Goal: Task Accomplishment & Management: Complete application form

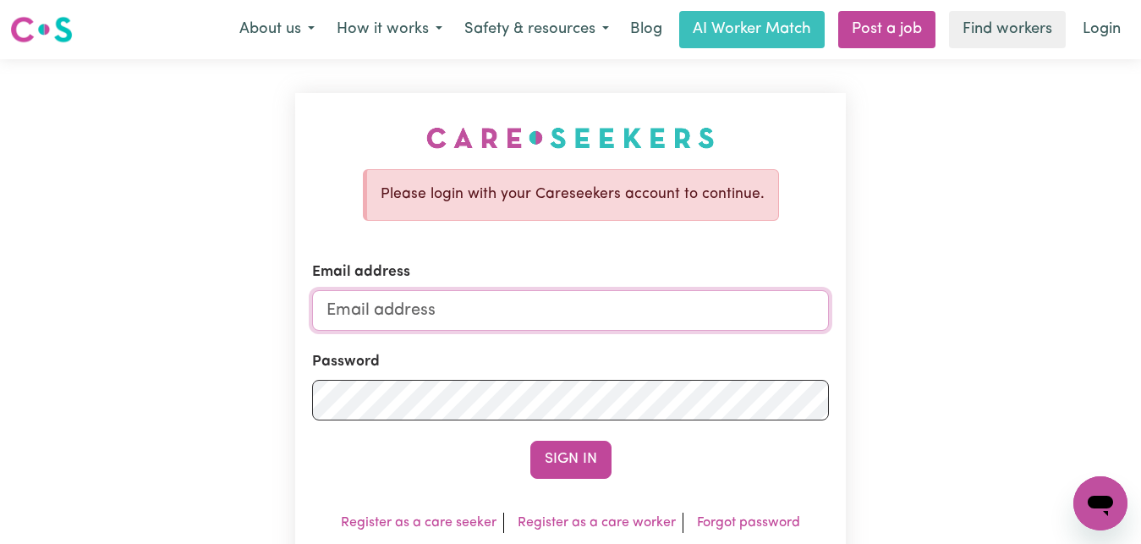
click at [331, 314] on input "Email address" at bounding box center [570, 310] width 517 height 41
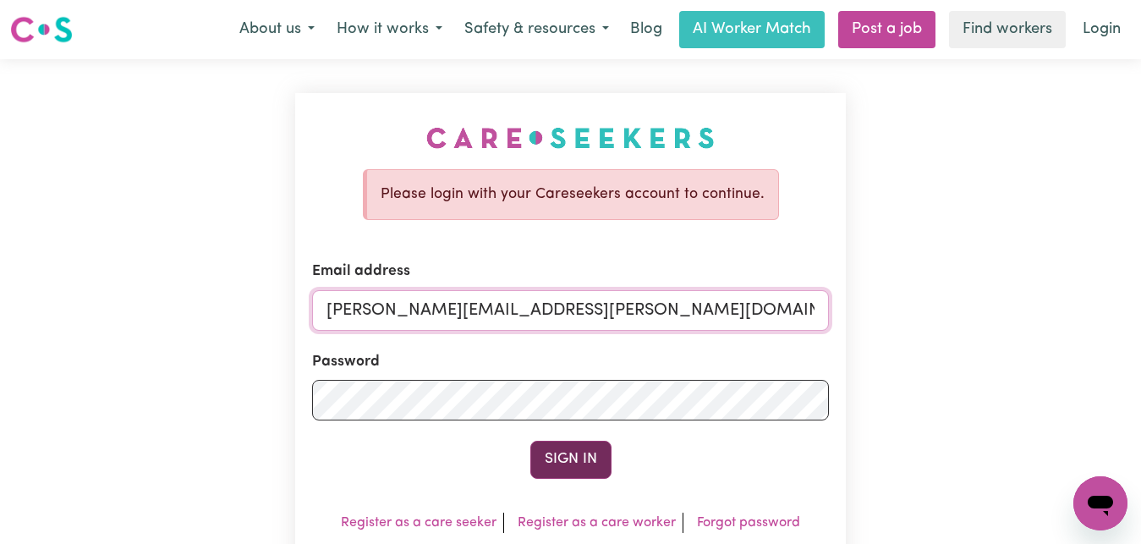
type input "[PERSON_NAME][EMAIL_ADDRESS][PERSON_NAME][DOMAIN_NAME]"
click at [581, 469] on button "Sign In" at bounding box center [570, 459] width 81 height 37
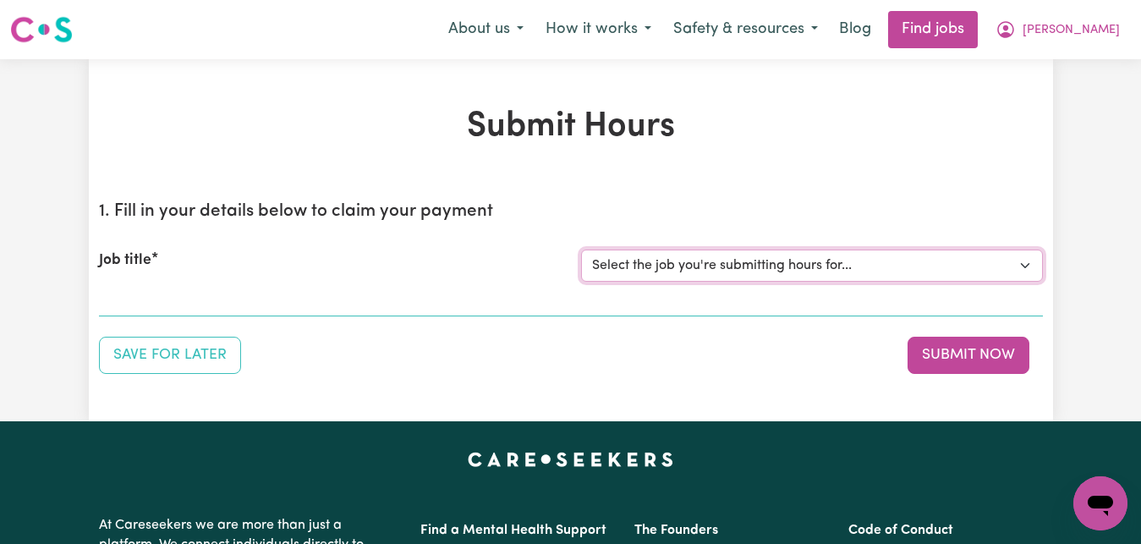
click at [1024, 261] on select "Select the job you're submitting hours for... [[PERSON_NAME]] Care worker for s…" at bounding box center [812, 266] width 462 height 32
select select "1048"
click option "[[PERSON_NAME]] Transportation to Bedford Day Options" at bounding box center [0, 0] width 0 height 0
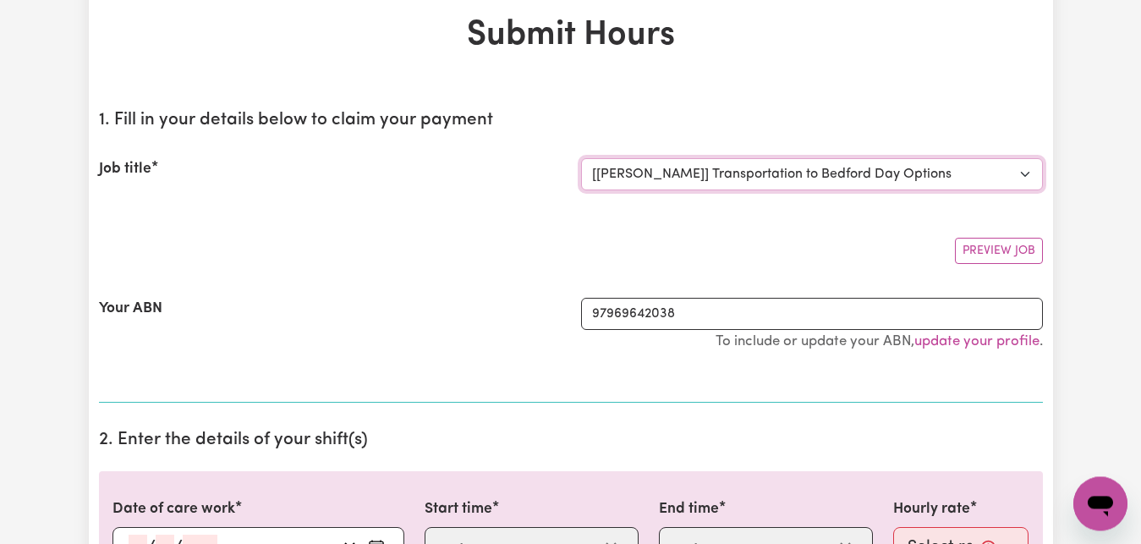
scroll to position [173, 0]
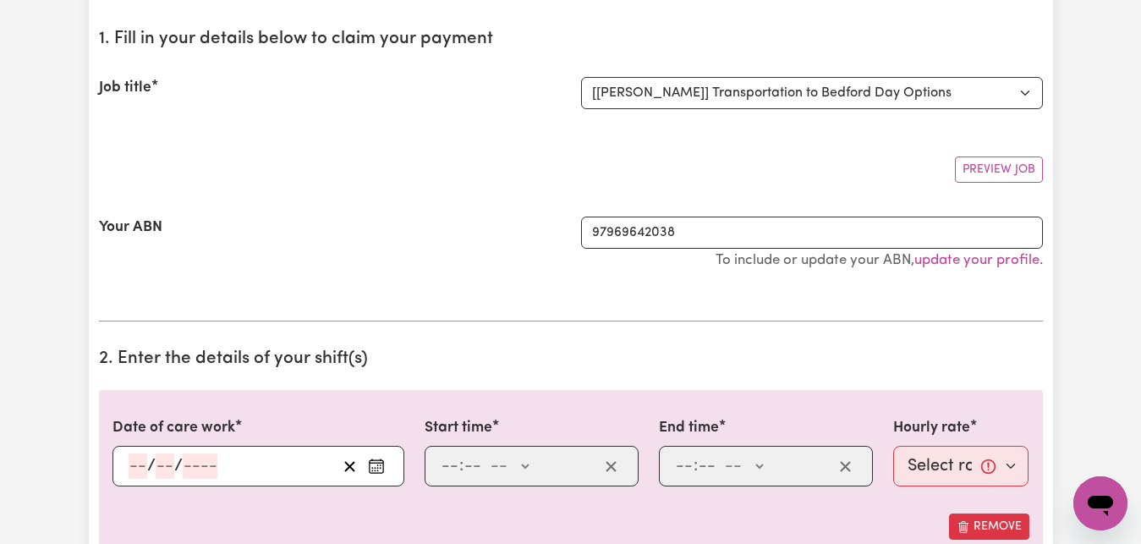
click at [369, 465] on icon "Enter the date of care work" at bounding box center [376, 466] width 17 height 17
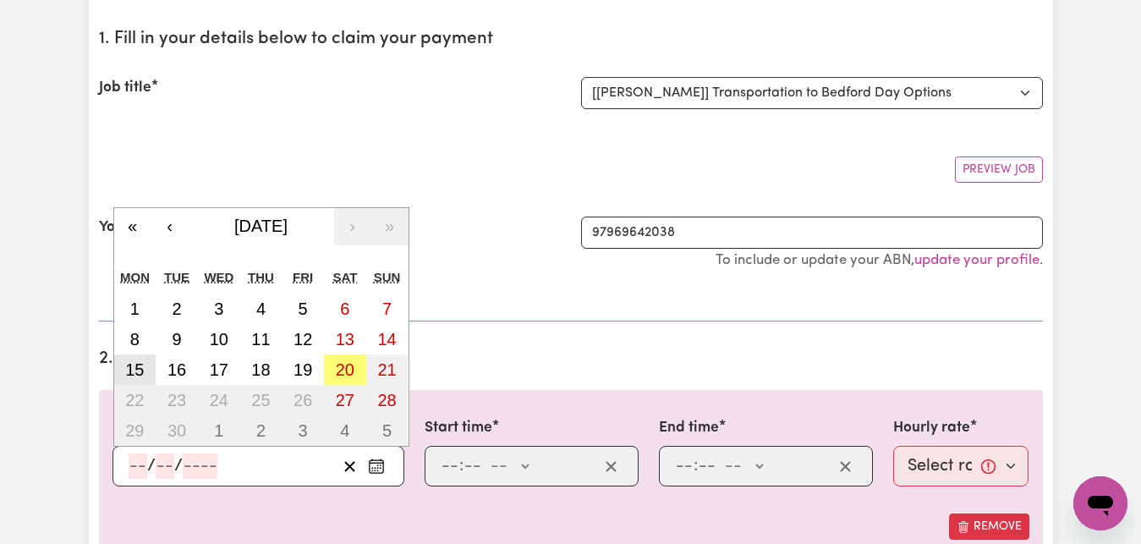
click at [130, 373] on abbr "15" at bounding box center [134, 369] width 19 height 19
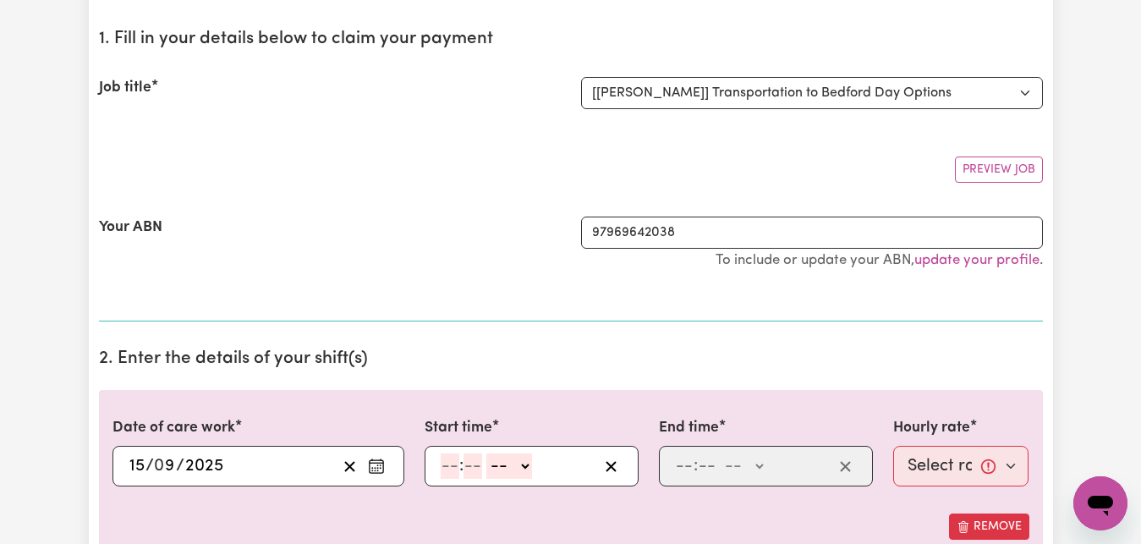
type input "[DATE]"
type input "15"
type input "9"
type input "2025"
click at [447, 469] on input "number" at bounding box center [450, 465] width 19 height 25
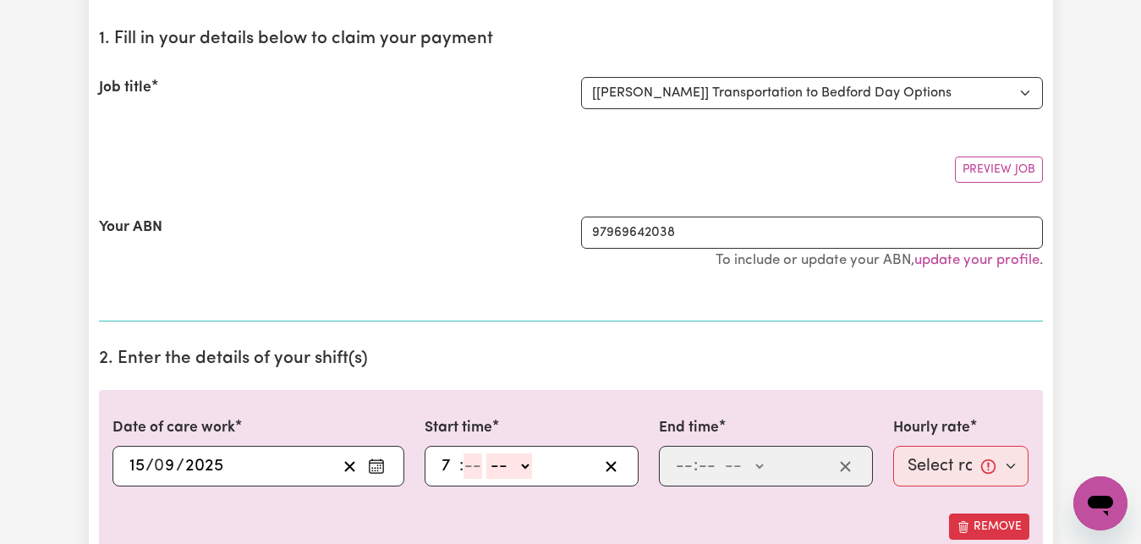
type input "7"
type input "30"
click at [481, 453] on select "-- AM PM" at bounding box center [504, 465] width 46 height 25
select select "am"
click option "AM" at bounding box center [0, 0] width 0 height 0
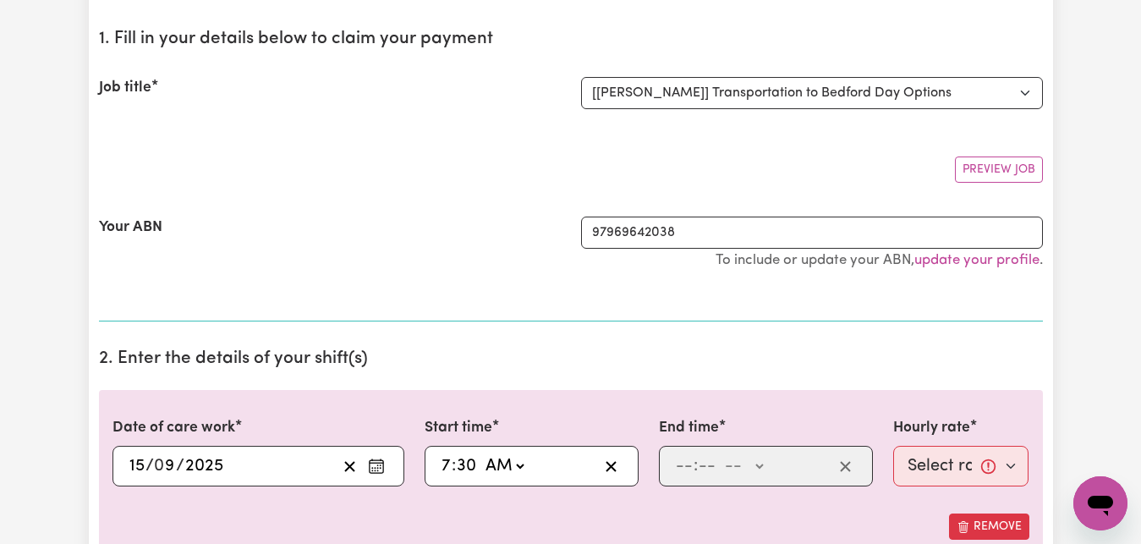
type input "07:30"
click at [680, 464] on input "number" at bounding box center [684, 465] width 19 height 25
type input "8"
type input "30"
click at [717, 453] on select "-- AM PM" at bounding box center [740, 465] width 46 height 25
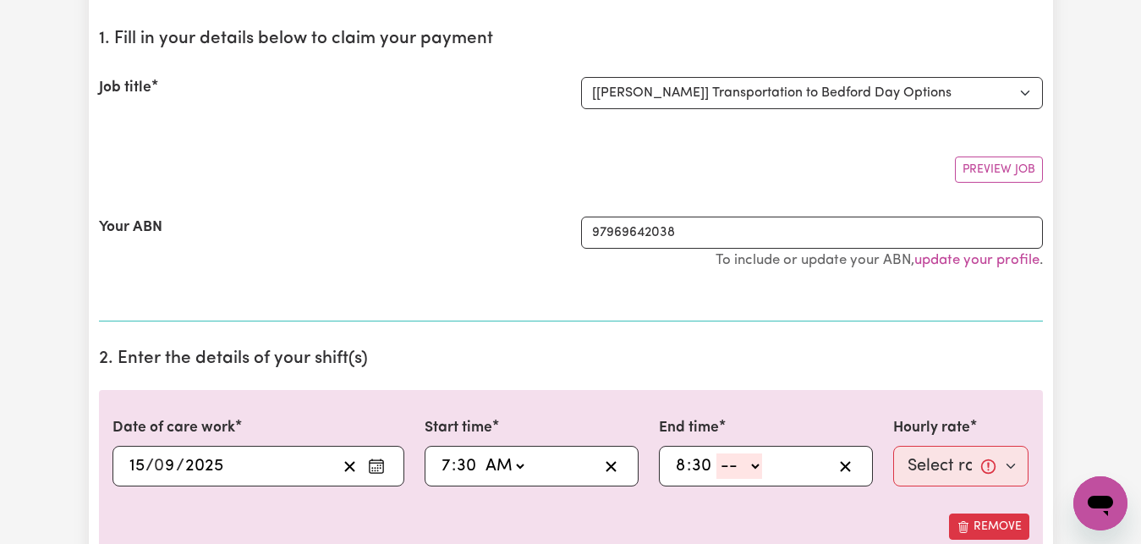
select select "am"
click option "AM" at bounding box center [0, 0] width 0 height 0
type input "08:30"
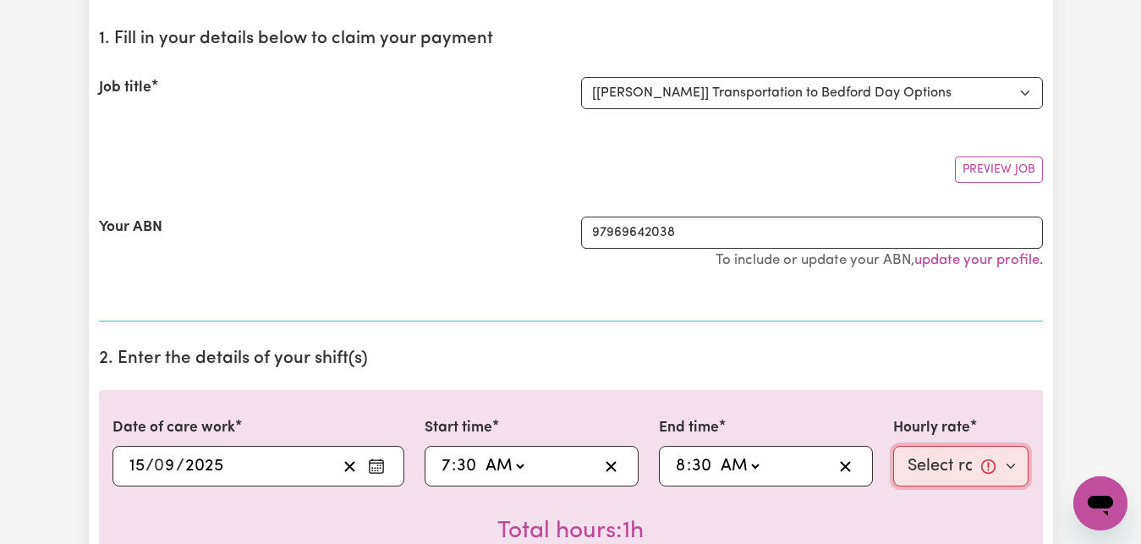
click at [893, 446] on select "Select rate... $83.16 (Weekday)" at bounding box center [961, 466] width 136 height 41
select select "83.16-Weekday"
click option "$83.16 (Weekday)" at bounding box center [0, 0] width 0 height 0
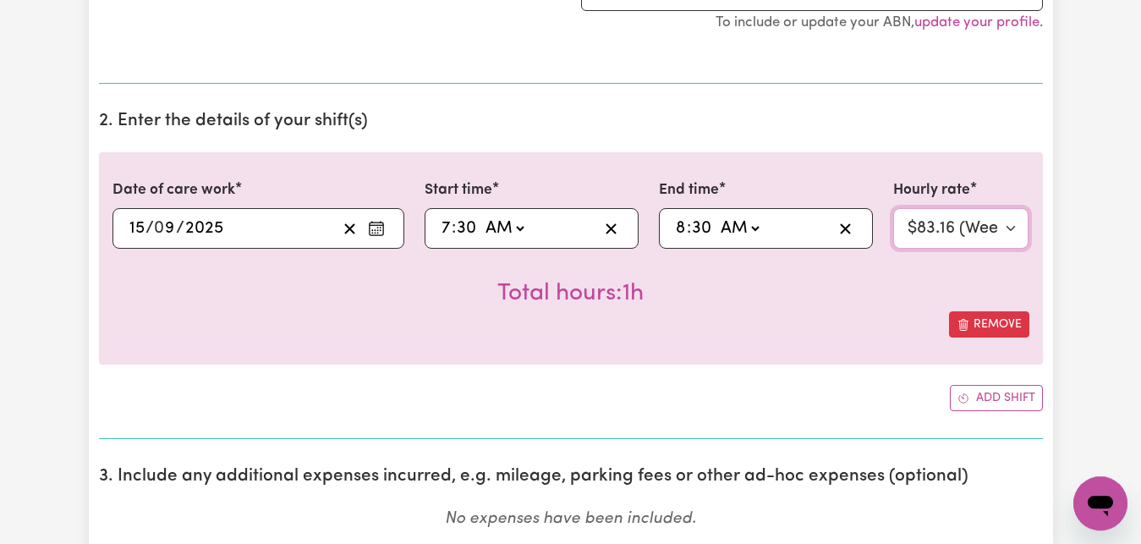
scroll to position [518, 0]
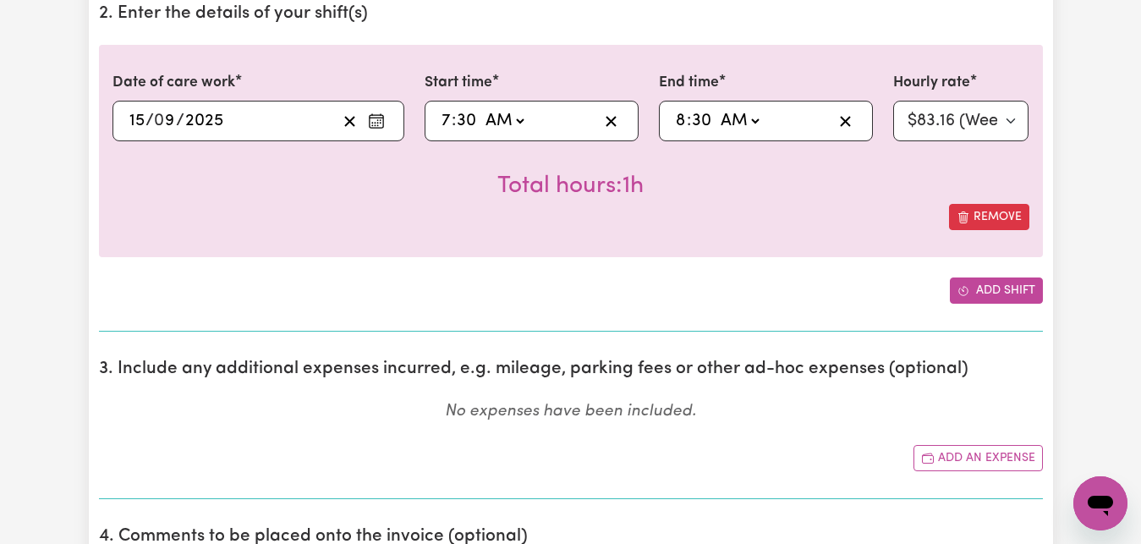
click at [994, 289] on button "Add shift" at bounding box center [996, 290] width 93 height 26
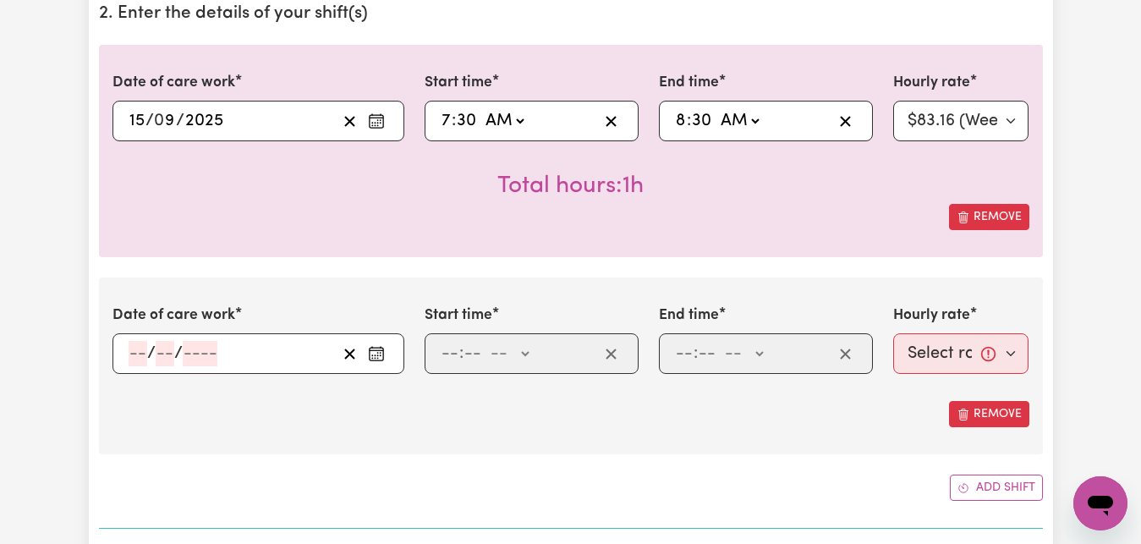
click at [374, 355] on icon "Enter the date of care work" at bounding box center [376, 353] width 17 height 17
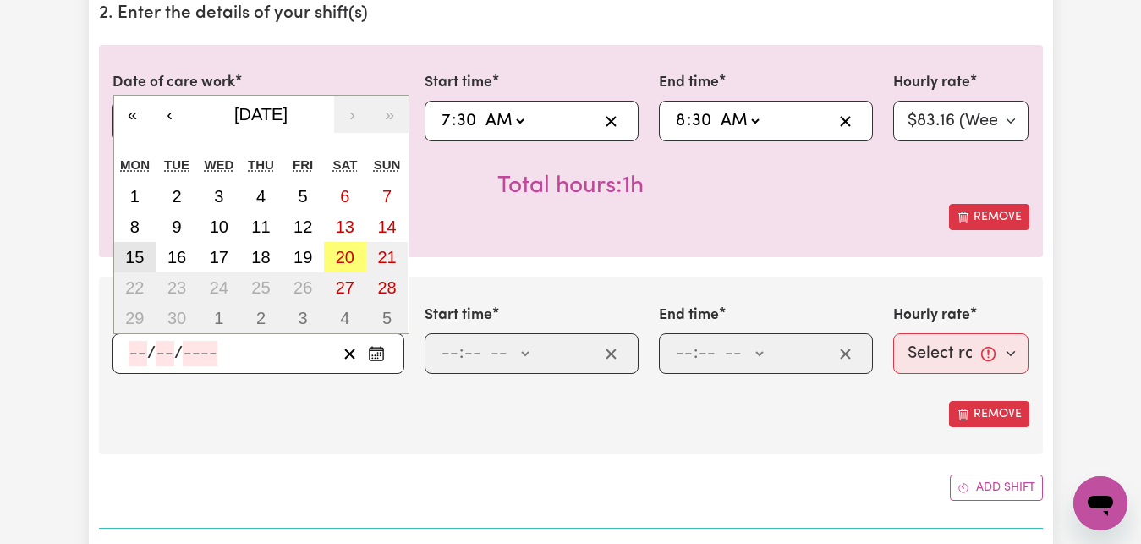
click at [150, 269] on button "15" at bounding box center [135, 257] width 42 height 30
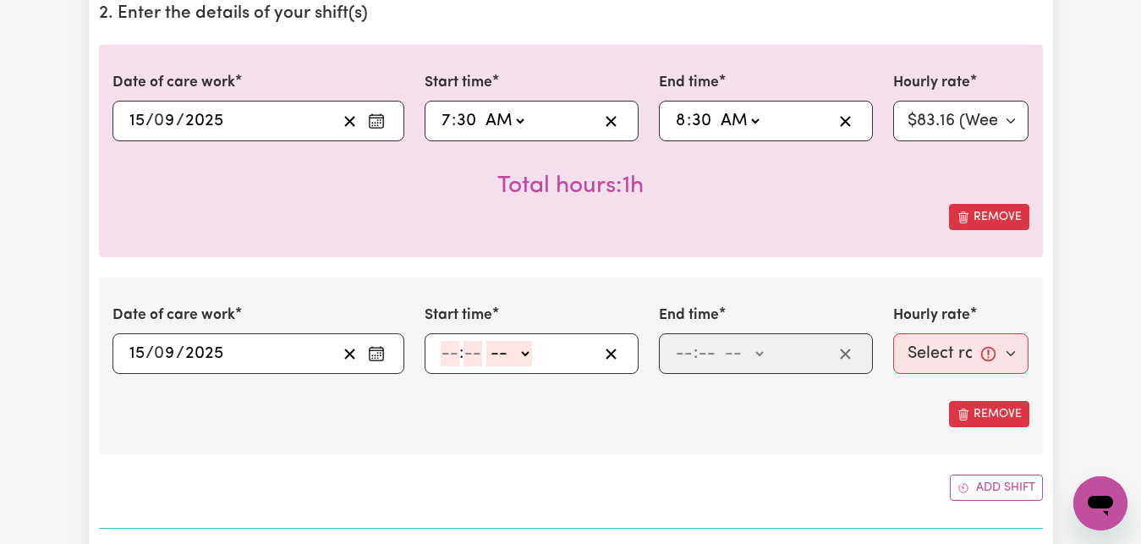
type input "[DATE]"
type input "15"
type input "9"
type input "2025"
click at [447, 354] on input "number" at bounding box center [450, 353] width 19 height 25
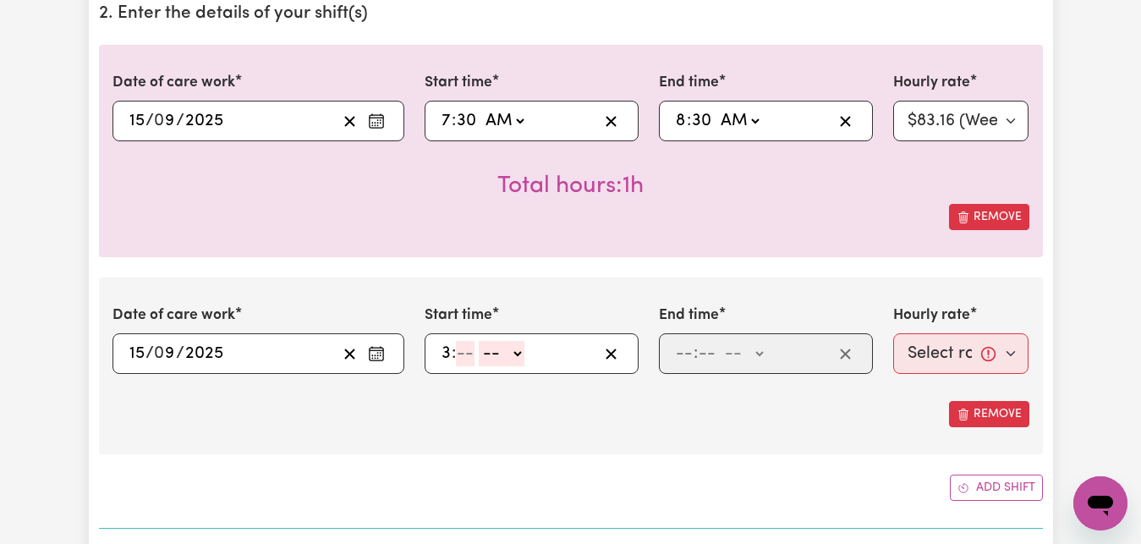
type input "3"
type input "30"
click at [481, 341] on select "-- AM PM" at bounding box center [504, 353] width 46 height 25
select select "pm"
click option "PM" at bounding box center [0, 0] width 0 height 0
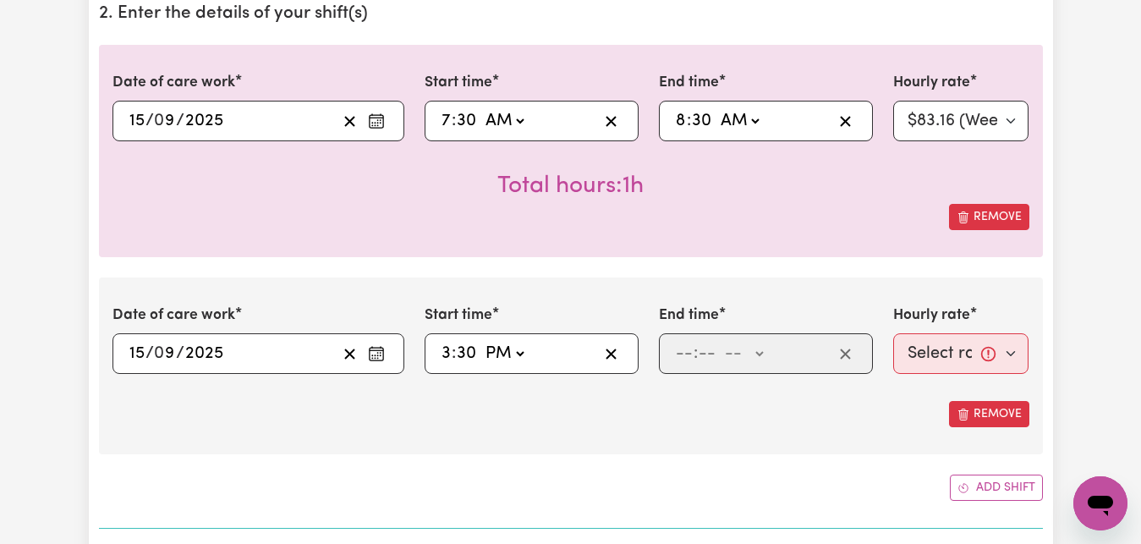
type input "15:30"
click at [678, 355] on input "number" at bounding box center [684, 353] width 19 height 25
type input "4"
type input "30"
click at [717, 341] on select "-- AM PM" at bounding box center [740, 353] width 46 height 25
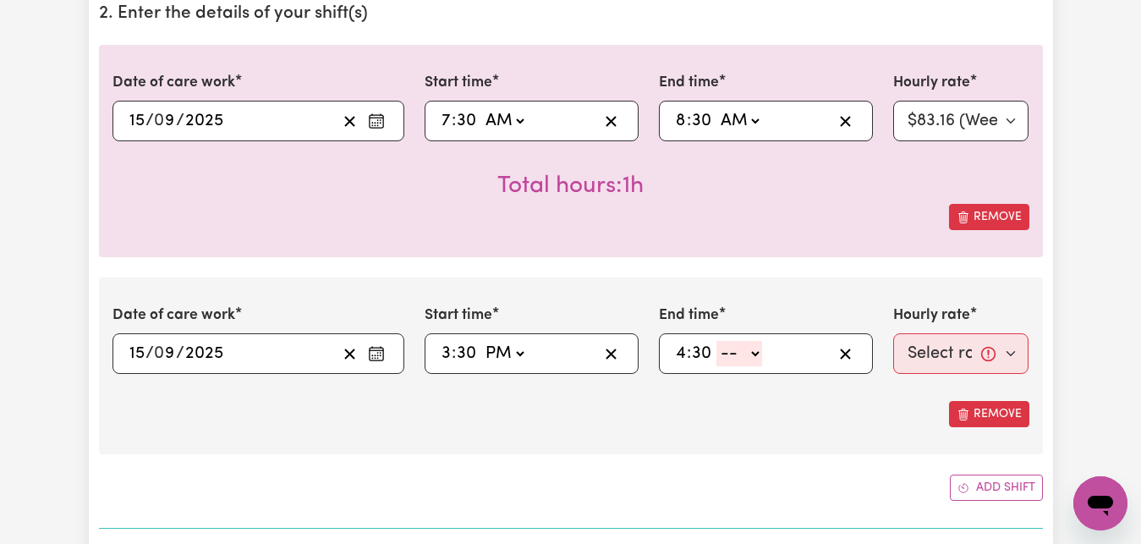
select select "pm"
click option "PM" at bounding box center [0, 0] width 0 height 0
type input "16:30"
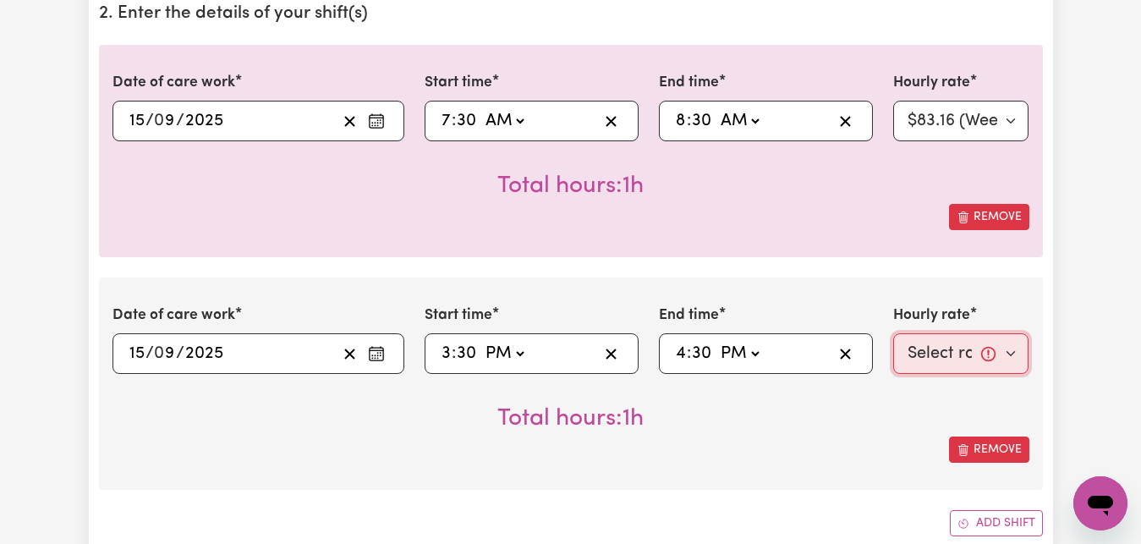
click at [893, 333] on select "Select rate... $83.16 (Weekday)" at bounding box center [961, 353] width 136 height 41
select select "83.16-Weekday"
click option "$83.16 (Weekday)" at bounding box center [0, 0] width 0 height 0
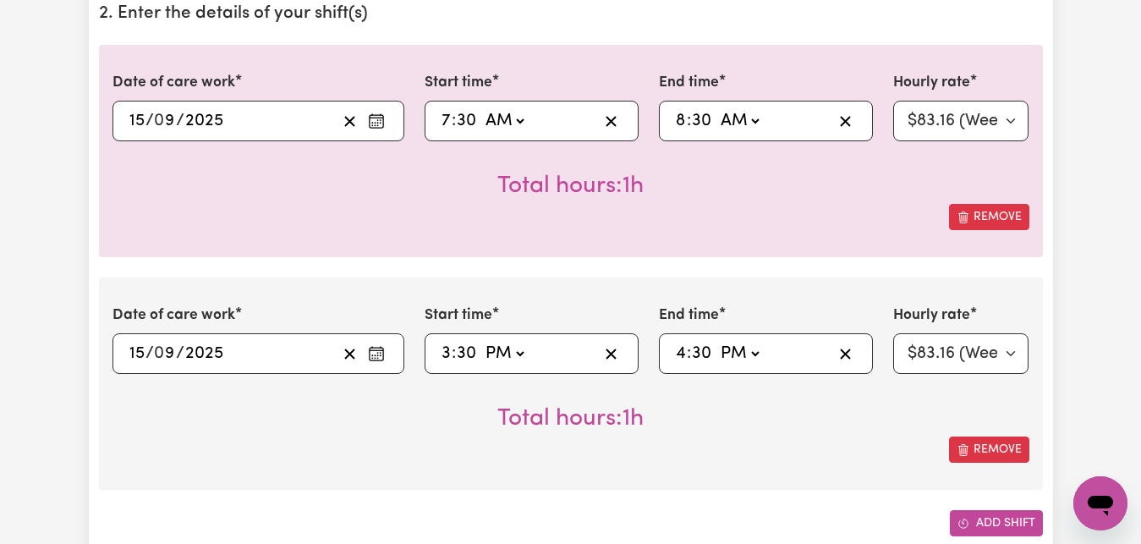
click at [992, 520] on button "Add shift" at bounding box center [996, 523] width 93 height 26
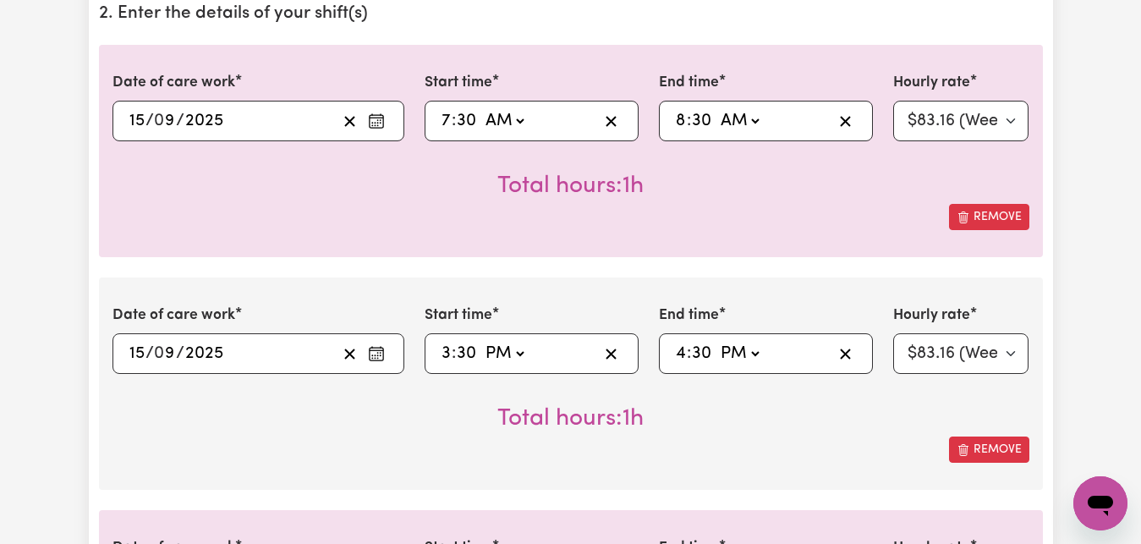
scroll to position [777, 0]
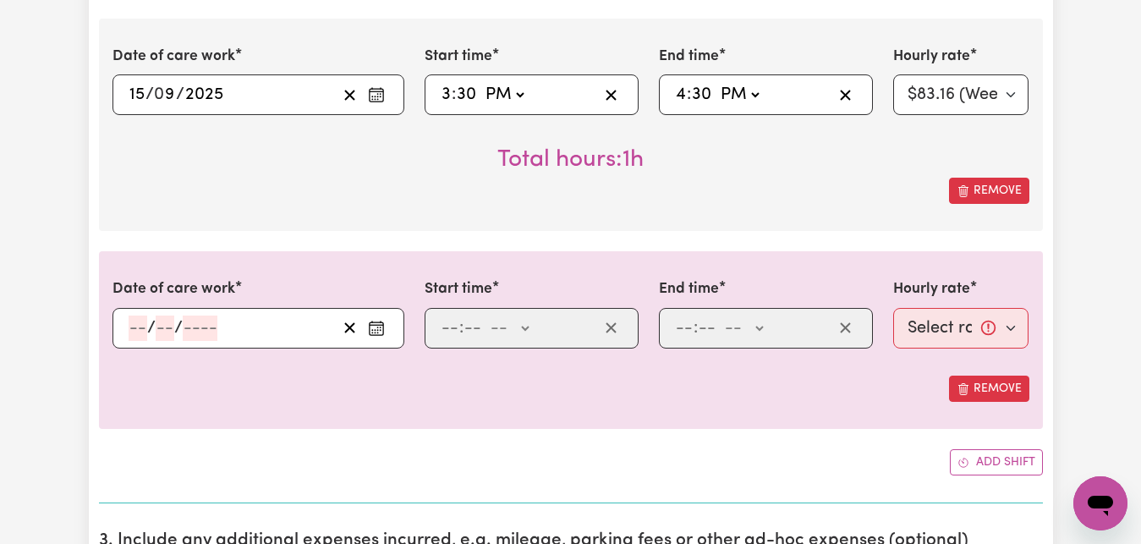
click at [376, 329] on icon "Enter the date of care work" at bounding box center [376, 328] width 17 height 17
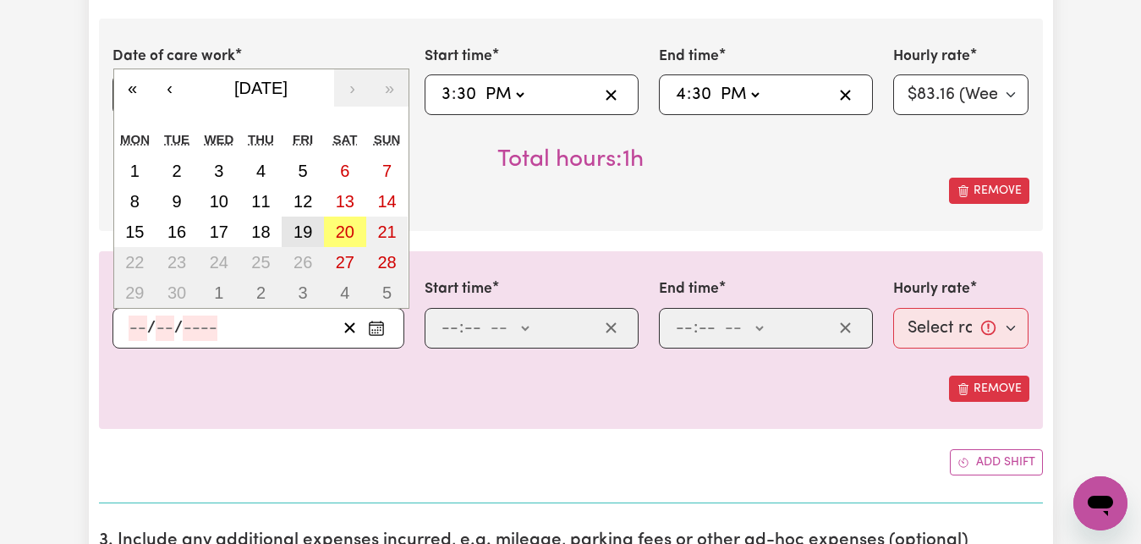
click at [315, 238] on button "19" at bounding box center [303, 232] width 42 height 30
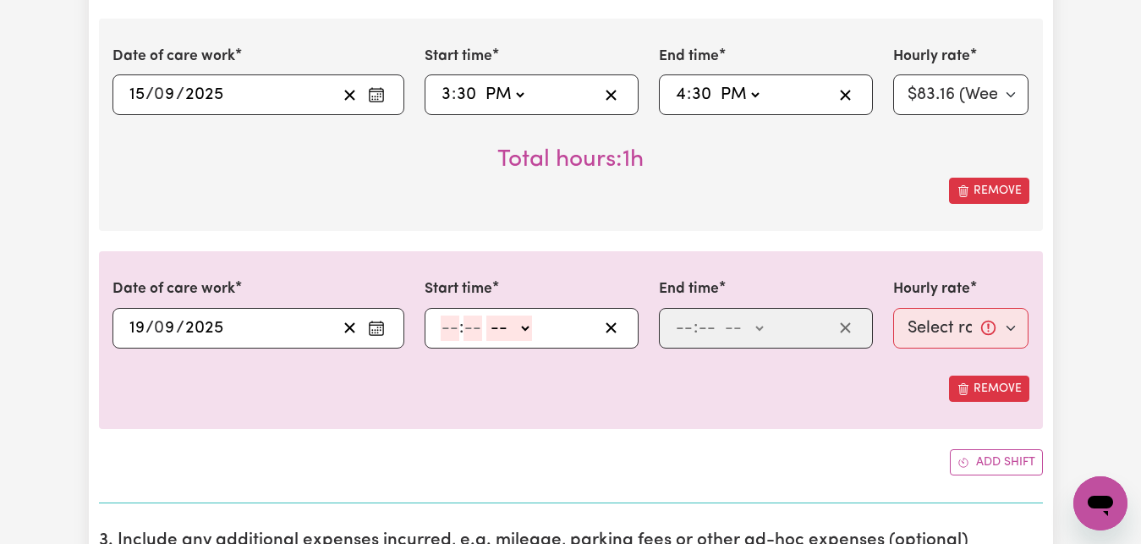
type input "[DATE]"
type input "19"
type input "9"
type input "2025"
click at [451, 330] on input "number" at bounding box center [450, 328] width 19 height 25
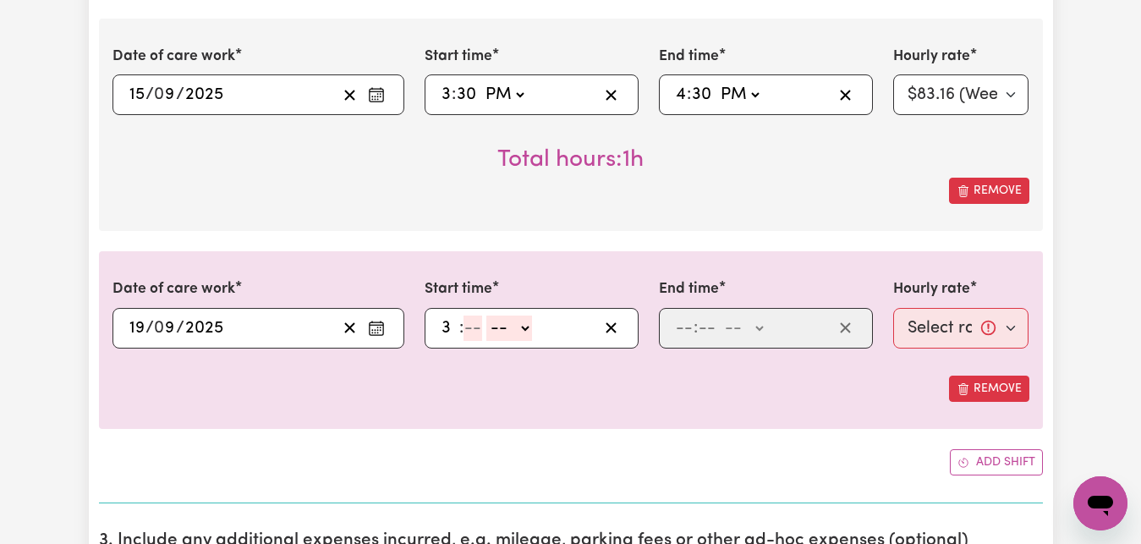
type input "3"
type input "30"
click at [481, 316] on select "-- AM PM" at bounding box center [504, 328] width 46 height 25
select select "pm"
click option "PM" at bounding box center [0, 0] width 0 height 0
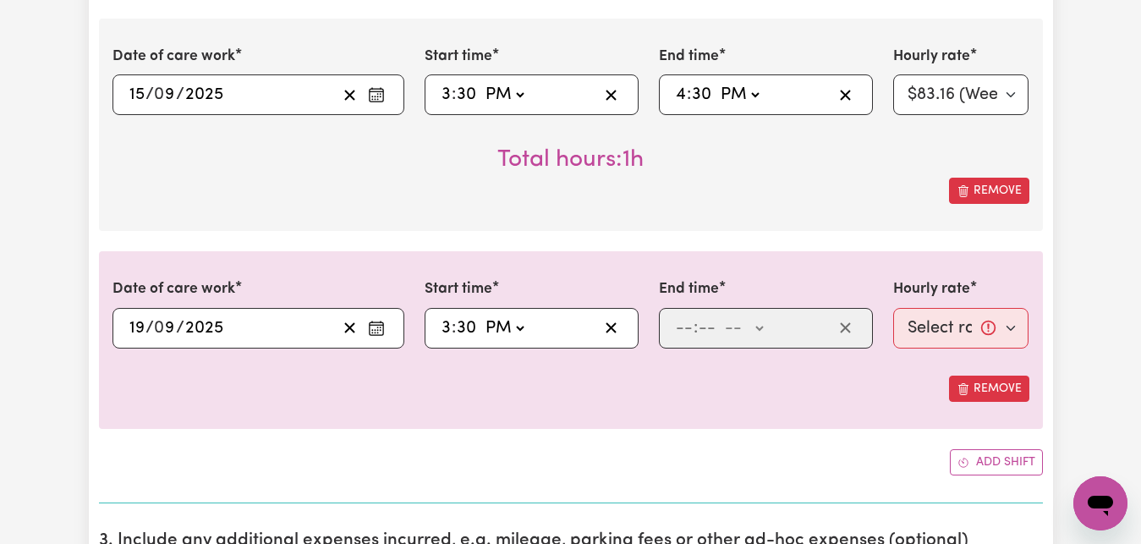
type input "15:30"
click at [680, 331] on input "number" at bounding box center [684, 328] width 19 height 25
type input "4"
type input "30"
click at [717, 316] on select "-- AM PM" at bounding box center [740, 328] width 46 height 25
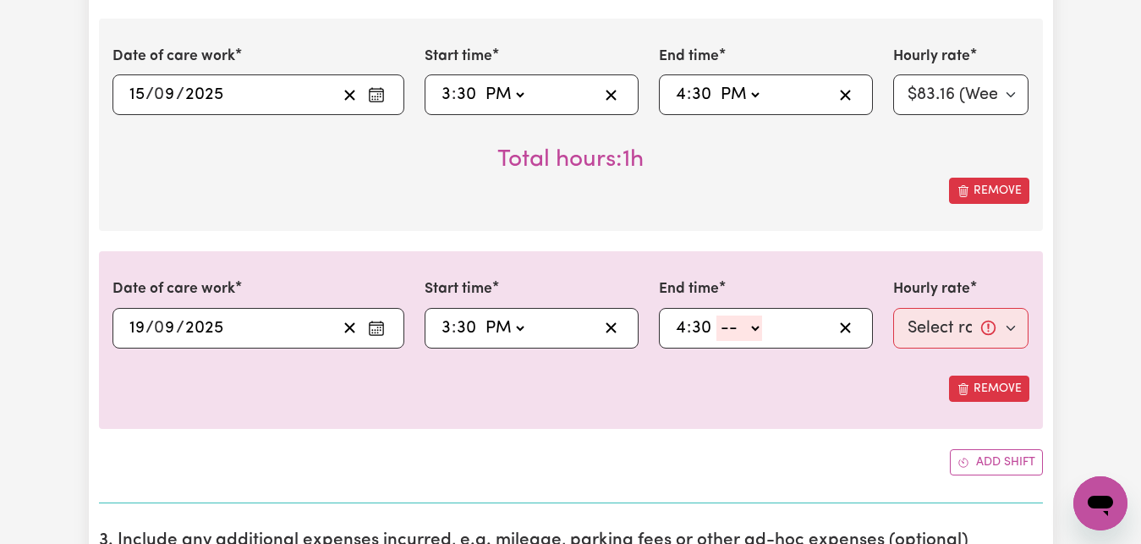
select select "pm"
click option "PM" at bounding box center [0, 0] width 0 height 0
type input "16:30"
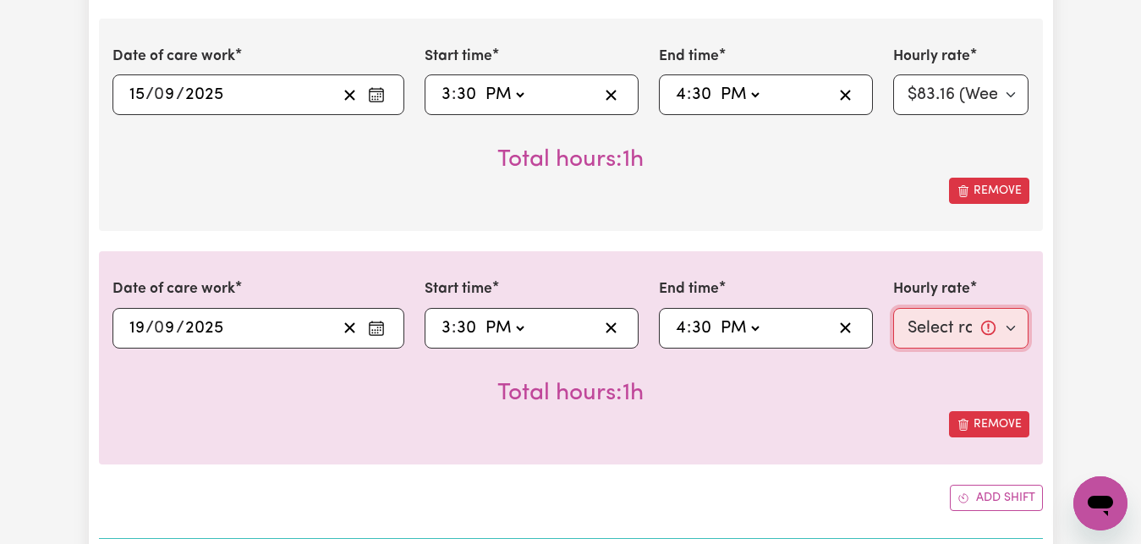
click at [893, 308] on select "Select rate... $83.16 (Weekday)" at bounding box center [961, 328] width 136 height 41
select select "83.16-Weekday"
click option "$83.16 (Weekday)" at bounding box center [0, 0] width 0 height 0
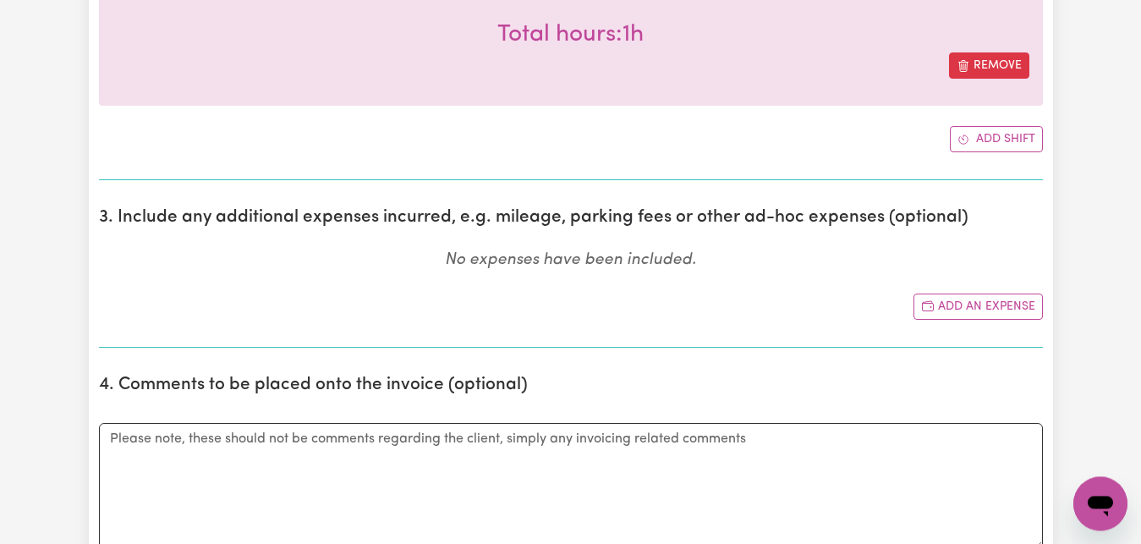
scroll to position [1381, 0]
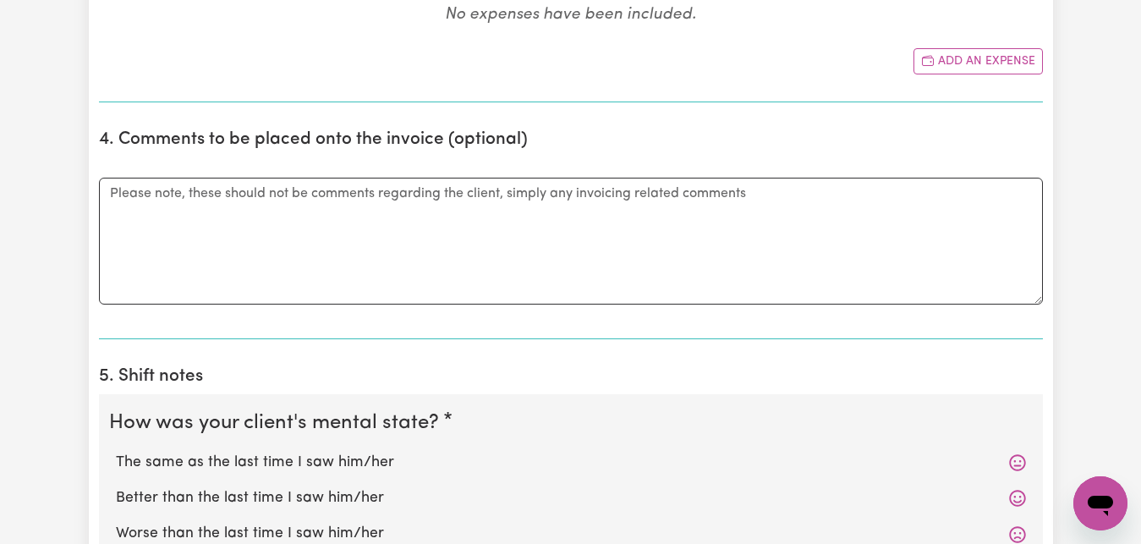
click at [188, 461] on label "The same as the last time I saw him/her" at bounding box center [571, 463] width 910 height 22
click at [116, 452] on input "The same as the last time I saw him/her" at bounding box center [115, 451] width 1 height 1
radio input "true"
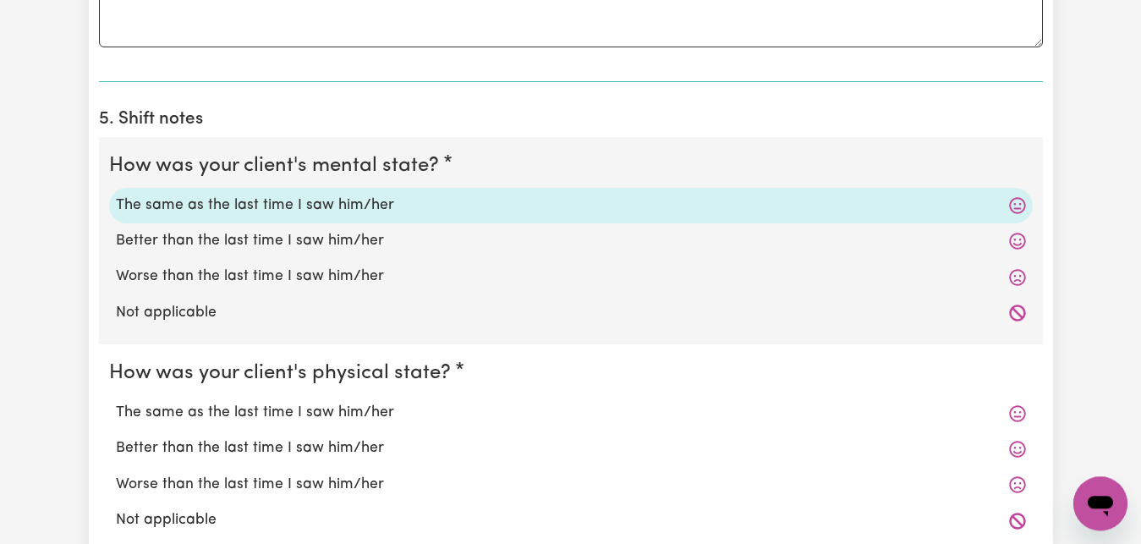
scroll to position [1639, 0]
click at [206, 410] on label "The same as the last time I saw him/her" at bounding box center [571, 411] width 910 height 22
click at [116, 400] on input "The same as the last time I saw him/her" at bounding box center [115, 399] width 1 height 1
radio input "true"
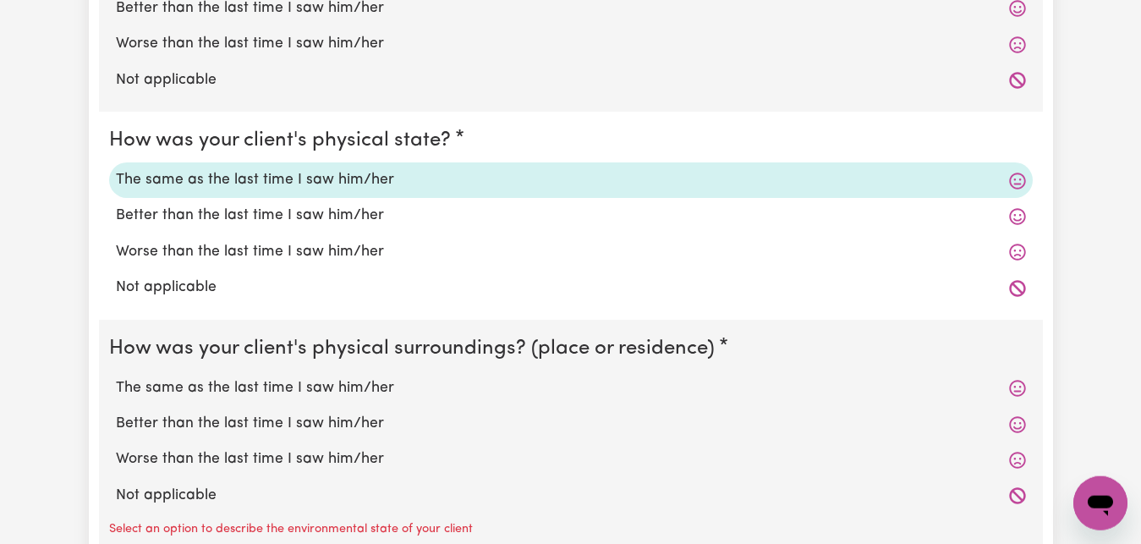
scroll to position [1898, 0]
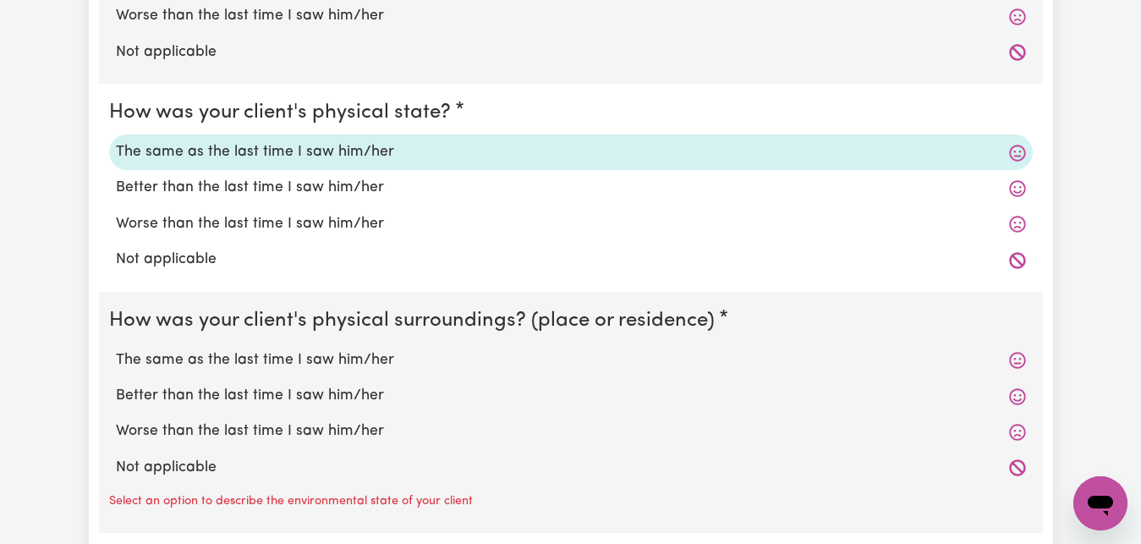
click at [221, 365] on label "The same as the last time I saw him/her" at bounding box center [571, 360] width 910 height 22
click at [116, 349] on input "The same as the last time I saw him/her" at bounding box center [115, 349] width 1 height 1
radio input "true"
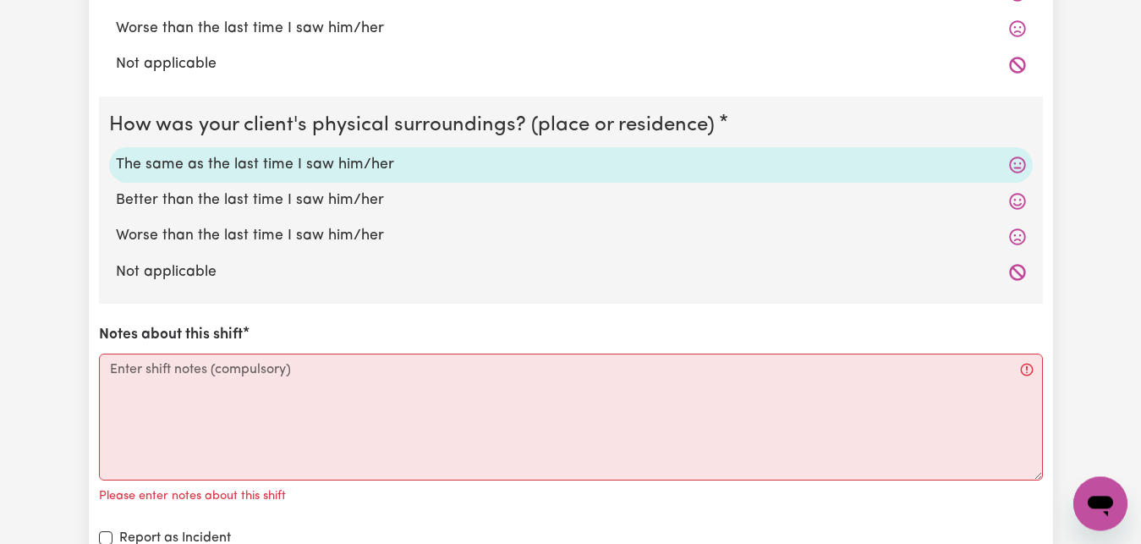
scroll to position [2157, 0]
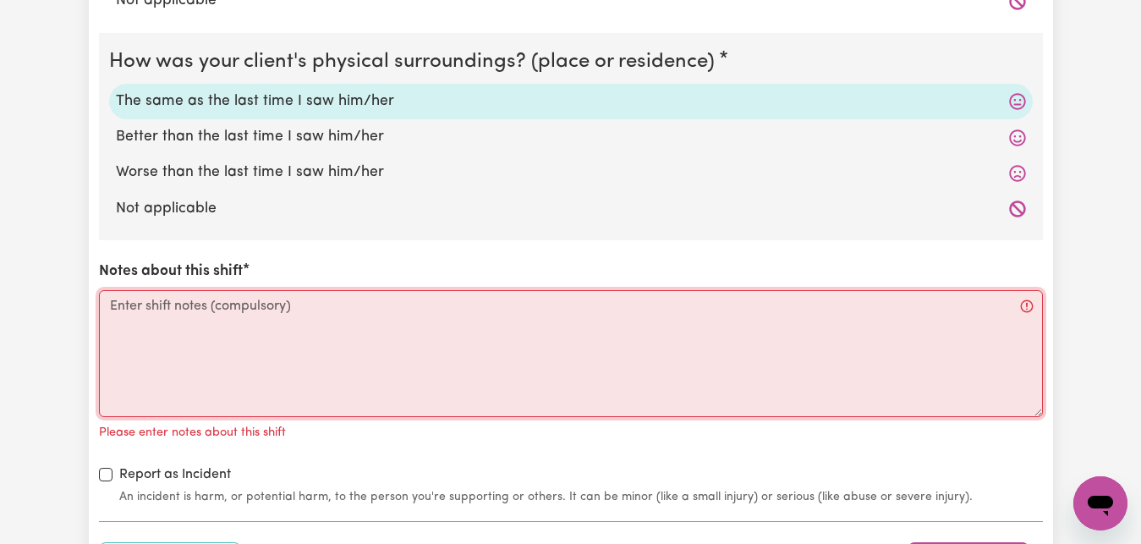
click at [113, 306] on textarea "Notes about this shift" at bounding box center [571, 353] width 944 height 127
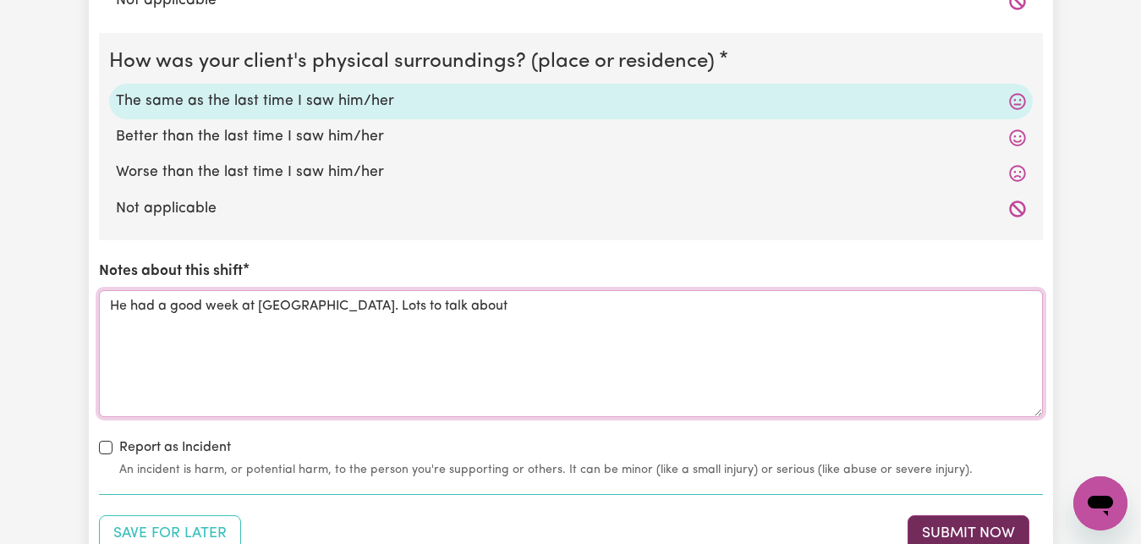
type textarea "He had a good week at [GEOGRAPHIC_DATA]. Lots to talk about"
click at [952, 528] on button "Submit Now" at bounding box center [969, 533] width 122 height 37
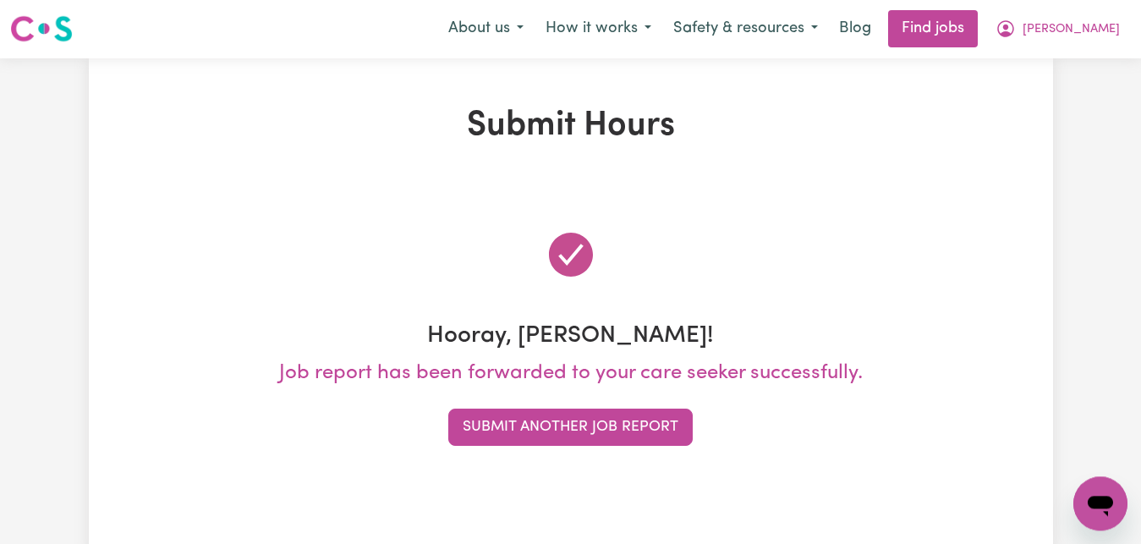
scroll to position [0, 0]
click at [1099, 28] on span "[PERSON_NAME]" at bounding box center [1071, 30] width 97 height 19
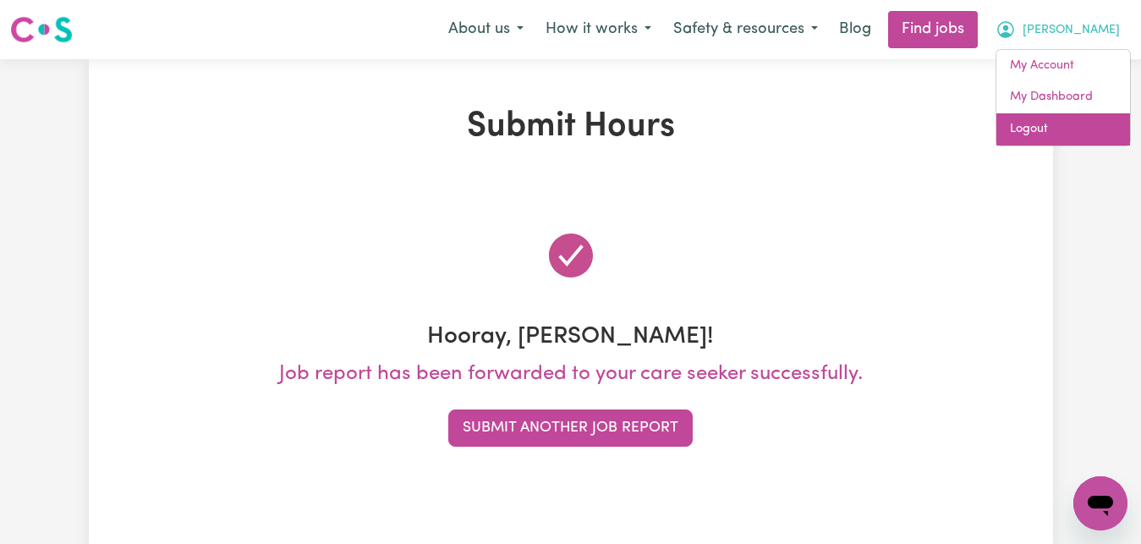
click at [1048, 130] on link "Logout" at bounding box center [1064, 129] width 134 height 32
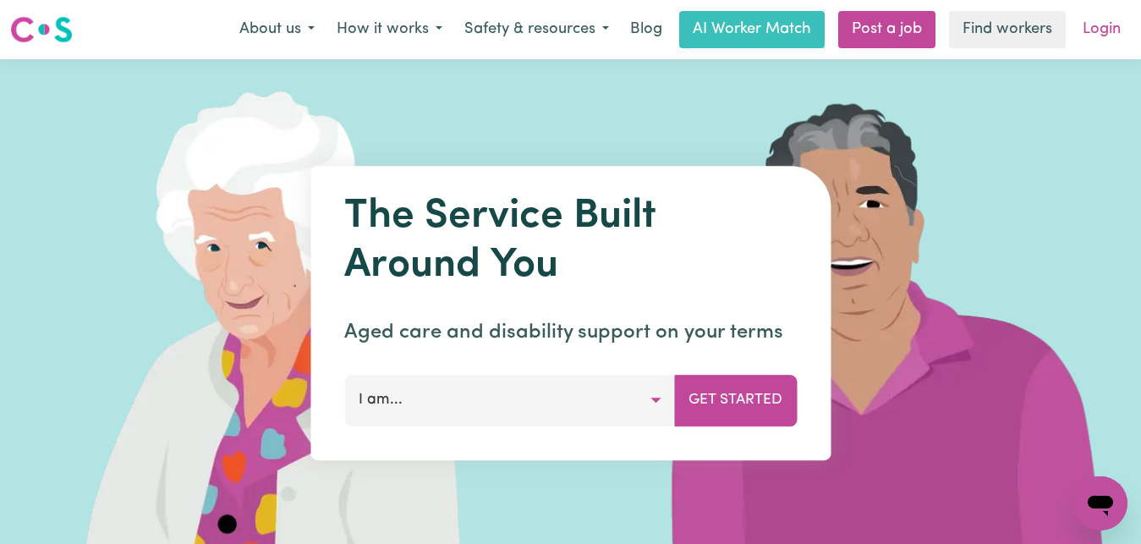
click at [1097, 30] on link "Login" at bounding box center [1102, 29] width 58 height 37
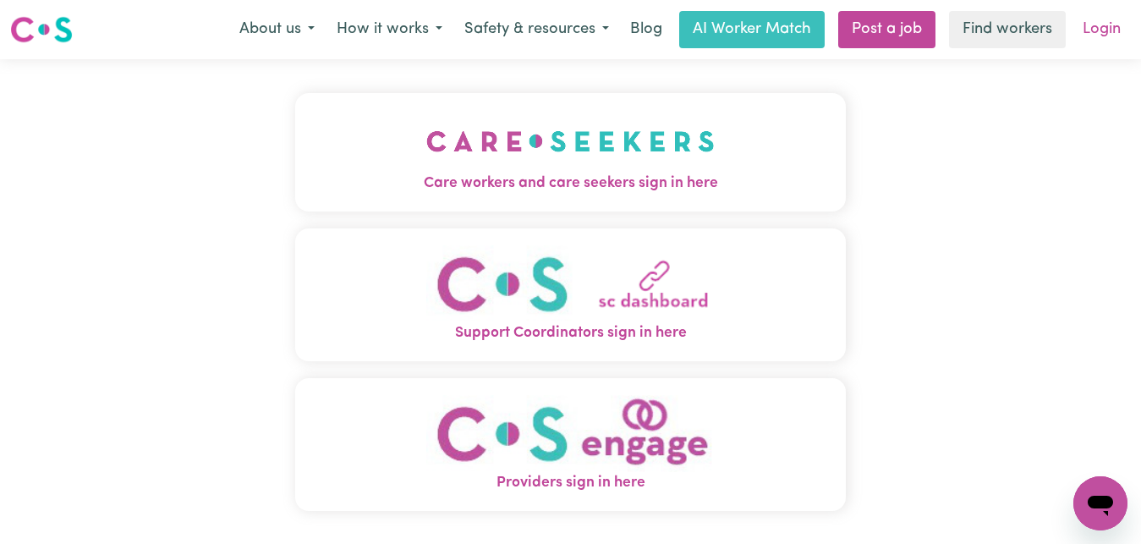
click at [1095, 35] on link "Login" at bounding box center [1102, 29] width 58 height 37
